Goal: Task Accomplishment & Management: Complete application form

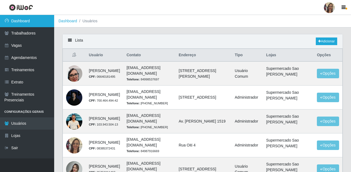
click at [31, 21] on link "Dashboard" at bounding box center [27, 21] width 54 height 12
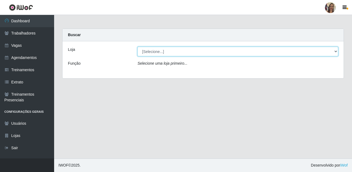
click at [336, 51] on select "[Selecione...] Supermercado Sao Francisco - Amarante" at bounding box center [238, 51] width 201 height 9
select select "383"
click at [138, 47] on select "[Selecione...] Supermercado Sao Francisco - Amarante" at bounding box center [238, 51] width 201 height 9
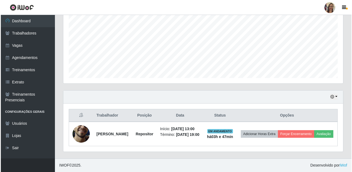
scroll to position [126, 0]
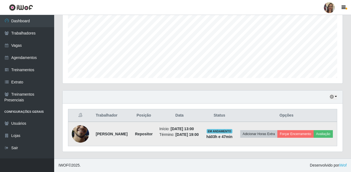
click at [81, 126] on img at bounding box center [80, 133] width 17 height 38
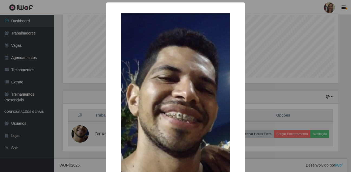
scroll to position [112, 277]
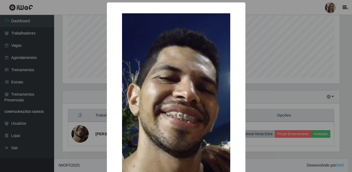
click at [95, 105] on div "× OK Cancel" at bounding box center [176, 86] width 352 height 172
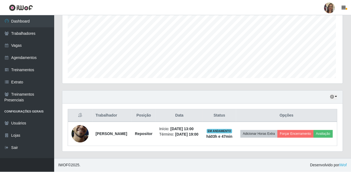
scroll to position [112, 280]
click at [335, 93] on button "button" at bounding box center [334, 96] width 8 height 6
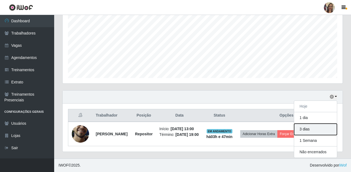
click at [315, 123] on button "3 dias" at bounding box center [315, 128] width 43 height 11
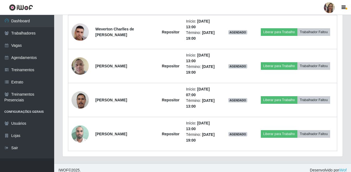
scroll to position [329, 0]
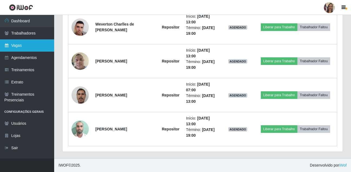
click at [16, 44] on link "Vagas" at bounding box center [27, 45] width 54 height 12
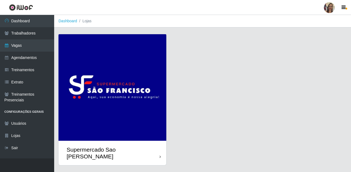
click at [94, 98] on img at bounding box center [113, 87] width 108 height 106
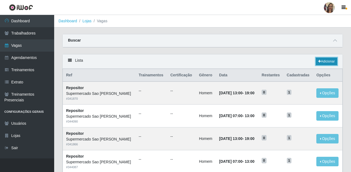
click at [330, 64] on link "Adicionar" at bounding box center [326, 61] width 21 height 8
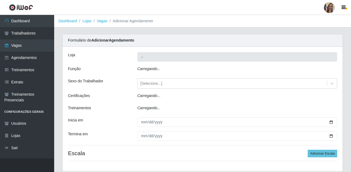
type input "Supermercado Sao [PERSON_NAME]"
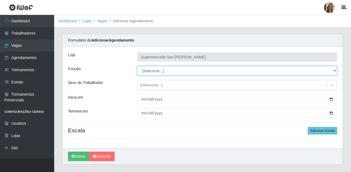
click at [150, 71] on select "[Selecione...] ASG ASG + ASG ++ Balconista de Açougue Balconista de Açougue + B…" at bounding box center [237, 70] width 200 height 9
select select "24"
click at [137, 66] on select "[Selecione...] ASG ASG + ASG ++ Balconista de Açougue Balconista de Açougue + B…" at bounding box center [237, 70] width 200 height 9
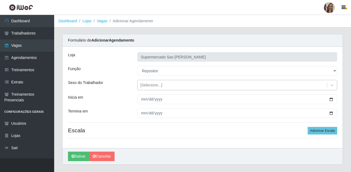
click at [149, 82] on div "[Selecione...]" at bounding box center [151, 85] width 22 height 6
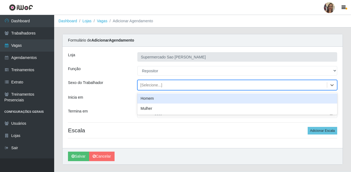
click at [149, 99] on div "Homem" at bounding box center [237, 98] width 200 height 10
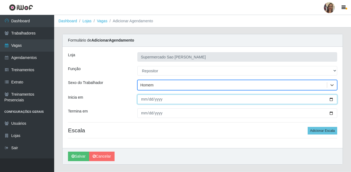
click at [143, 100] on input "Inicia em" at bounding box center [237, 98] width 200 height 9
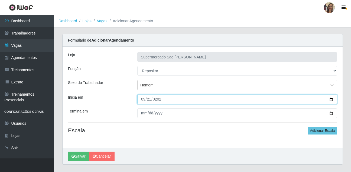
type input "[DATE]"
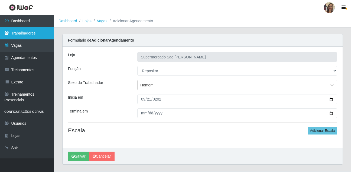
click at [30, 33] on link "Trabalhadores" at bounding box center [27, 33] width 54 height 12
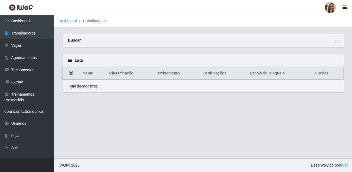
click at [341, 42] on div "Buscar" at bounding box center [204, 40] width 282 height 13
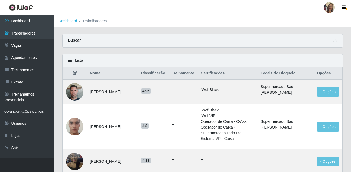
click at [337, 40] on span at bounding box center [335, 40] width 7 height 6
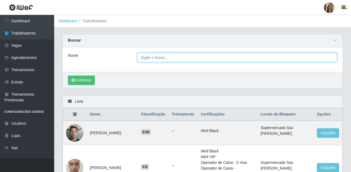
click at [154, 59] on input "Nome" at bounding box center [237, 57] width 200 height 9
type input "[PERSON_NAME]"
click at [68, 75] on button "Confirmar" at bounding box center [81, 79] width 27 height 9
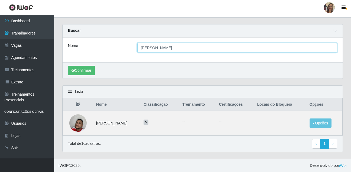
scroll to position [10, 0]
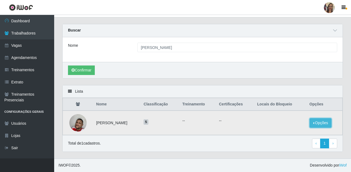
click at [326, 123] on button "Opções" at bounding box center [321, 122] width 22 height 9
click at [291, 130] on button "Bloquear - Loja" at bounding box center [287, 127] width 44 height 11
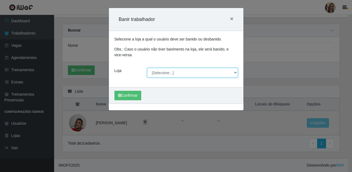
click at [235, 70] on select "[Selecione...] Supermercado Sao Francisco - Amarante" at bounding box center [192, 72] width 91 height 9
select select "383"
click at [147, 68] on select "[Selecione...] Supermercado Sao Francisco - Amarante" at bounding box center [192, 72] width 91 height 9
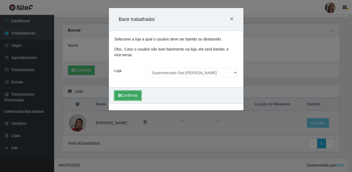
click at [129, 96] on button "Confirmar" at bounding box center [128, 94] width 27 height 9
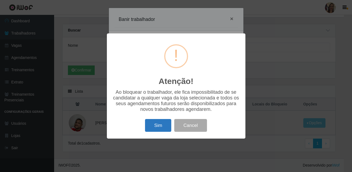
click at [152, 124] on button "Sim" at bounding box center [158, 125] width 26 height 13
